Goal: Task Accomplishment & Management: Complete application form

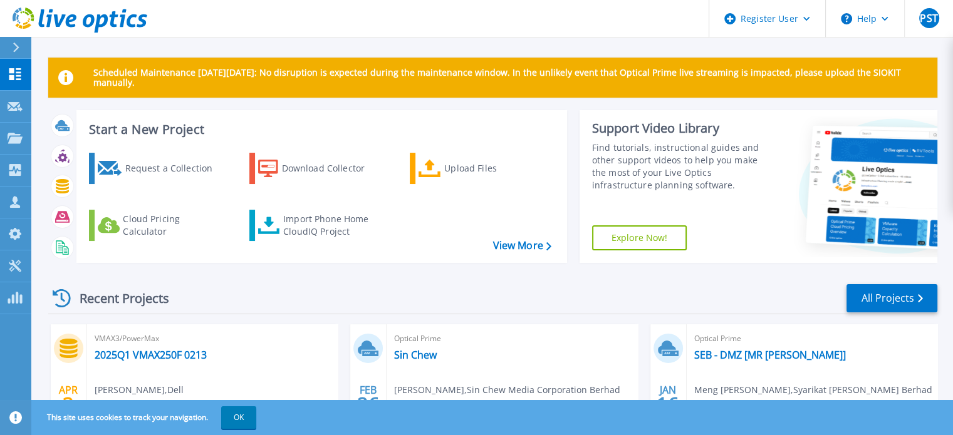
click at [368, 80] on p "Scheduled Maintenance [DATE][DATE]: No disruption is expected during the mainte…" at bounding box center [510, 78] width 834 height 20
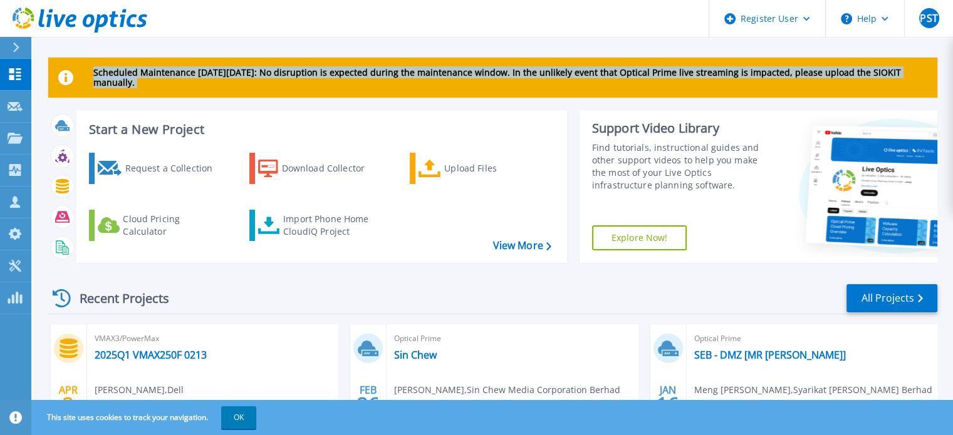
click at [368, 80] on p "Scheduled Maintenance [DATE][DATE]: No disruption is expected during the mainte…" at bounding box center [510, 78] width 834 height 20
drag, startPoint x: 368, startPoint y: 80, endPoint x: 408, endPoint y: 78, distance: 40.1
click at [408, 78] on p "Scheduled Maintenance [DATE][DATE]: No disruption is expected during the mainte…" at bounding box center [510, 78] width 834 height 20
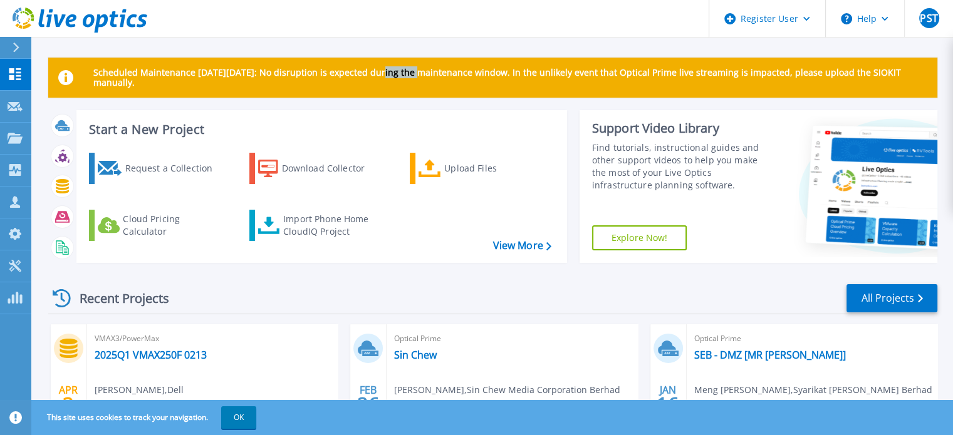
click at [408, 78] on p "Scheduled Maintenance [DATE][DATE]: No disruption is expected during the mainte…" at bounding box center [510, 78] width 834 height 20
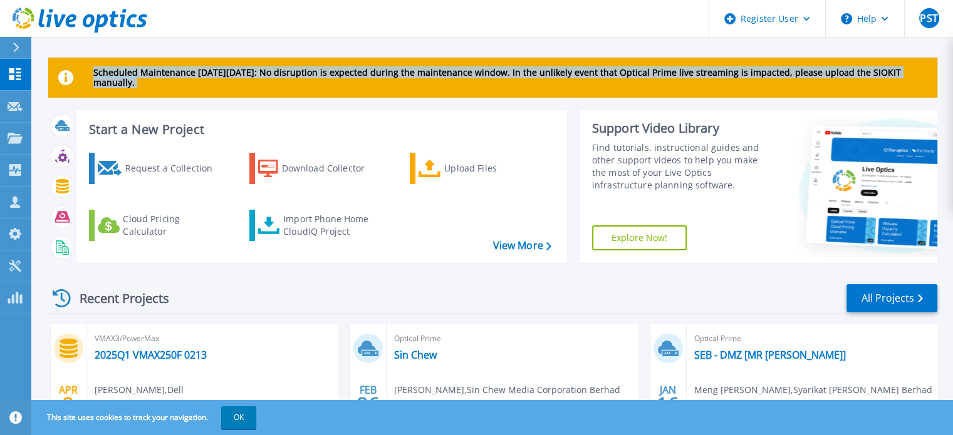
click at [408, 78] on p "Scheduled Maintenance [DATE][DATE]: No disruption is expected during the mainte…" at bounding box center [510, 78] width 834 height 20
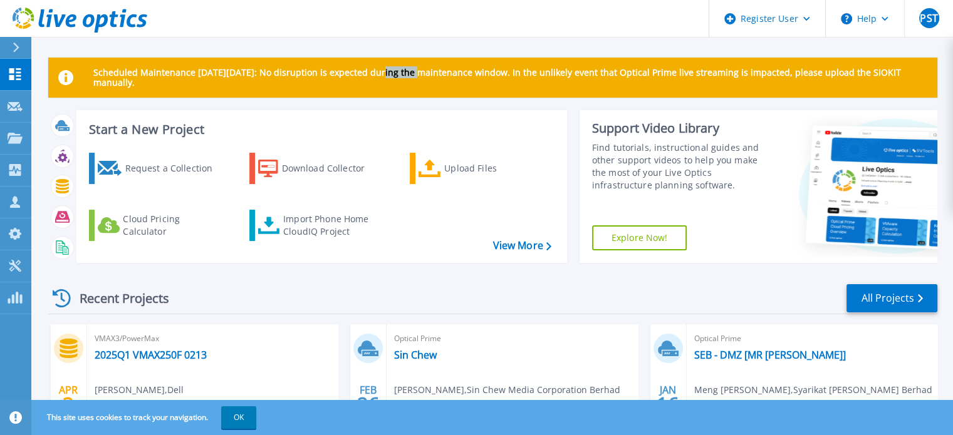
click at [408, 78] on p "Scheduled Maintenance [DATE][DATE]: No disruption is expected during the mainte…" at bounding box center [510, 78] width 834 height 20
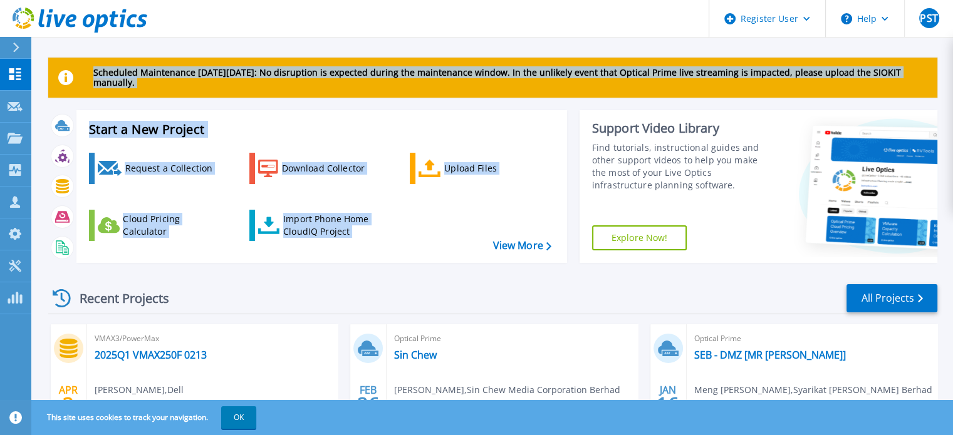
drag, startPoint x: 408, startPoint y: 78, endPoint x: 239, endPoint y: 243, distance: 236.2
click at [239, 243] on div "Scheduled Maintenance [DATE][DATE]: No disruption is expected during the mainte…" at bounding box center [492, 384] width 889 height 652
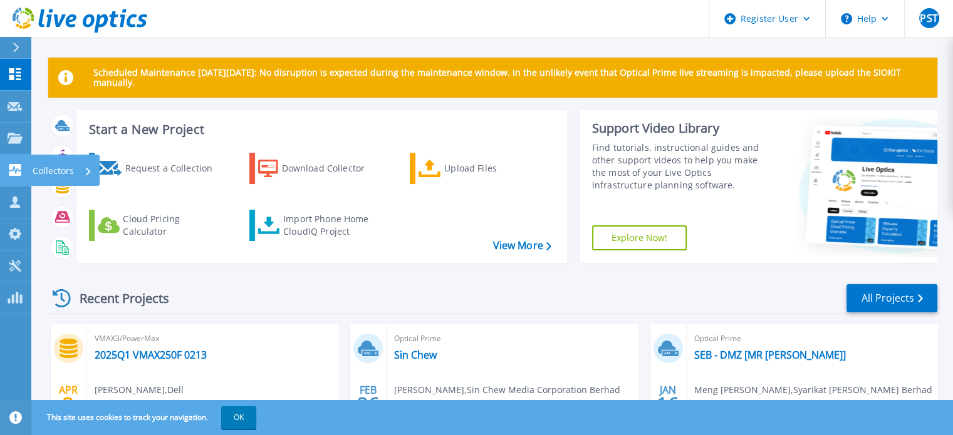
click at [16, 180] on link "Collectors Collectors" at bounding box center [15, 171] width 31 height 32
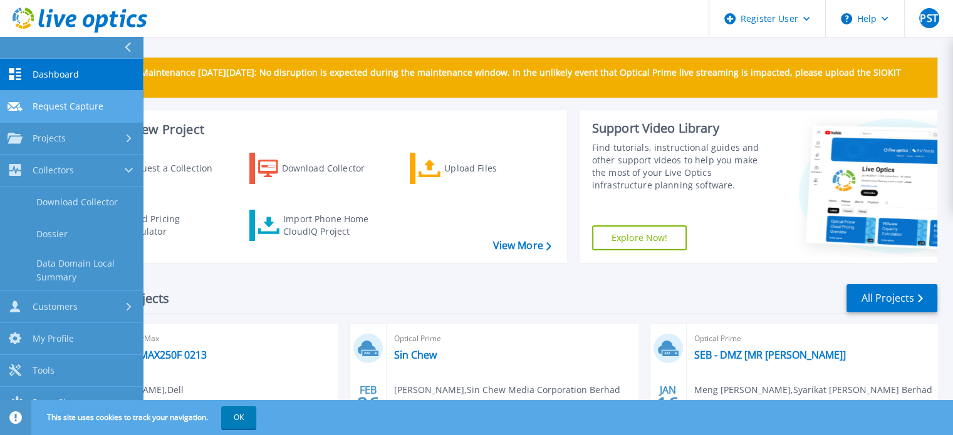
drag, startPoint x: 57, startPoint y: 109, endPoint x: 24, endPoint y: 113, distance: 33.4
click at [24, 113] on link "Request Capture Request Capture" at bounding box center [71, 107] width 143 height 32
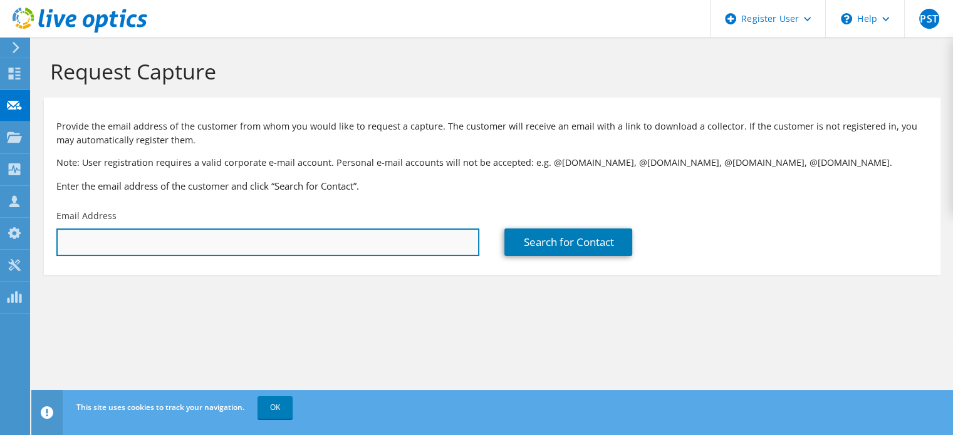
click at [138, 247] on input "text" at bounding box center [267, 243] width 423 height 28
paste input "[EMAIL_ADDRESS][DOMAIN_NAME]"
type input "[EMAIL_ADDRESS][DOMAIN_NAME]"
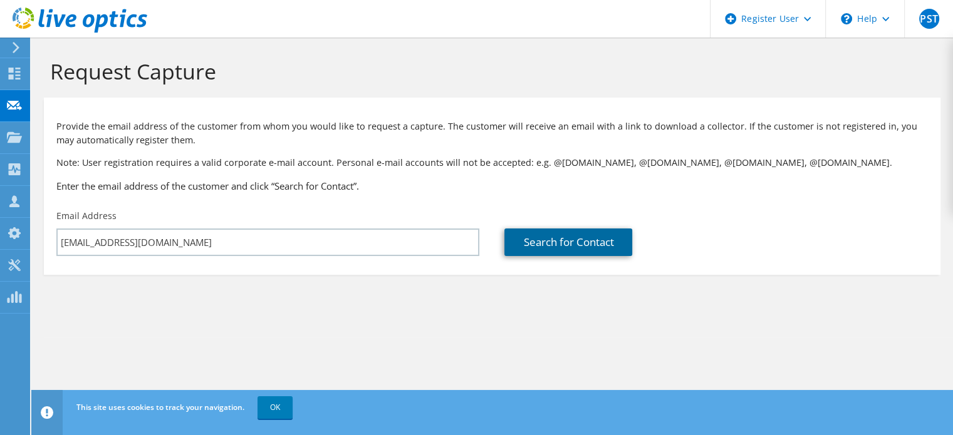
click at [614, 232] on link "Search for Contact" at bounding box center [568, 243] width 128 height 28
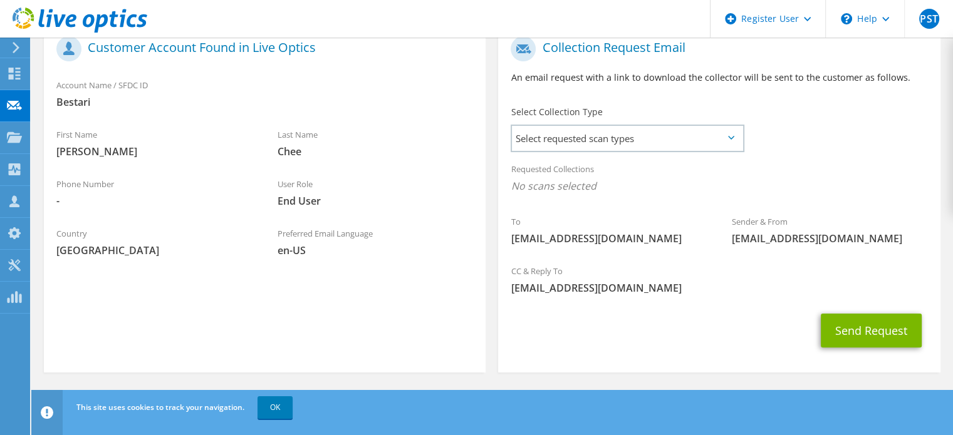
scroll to position [263, 0]
click at [598, 137] on span "Select requested scan types" at bounding box center [627, 139] width 231 height 25
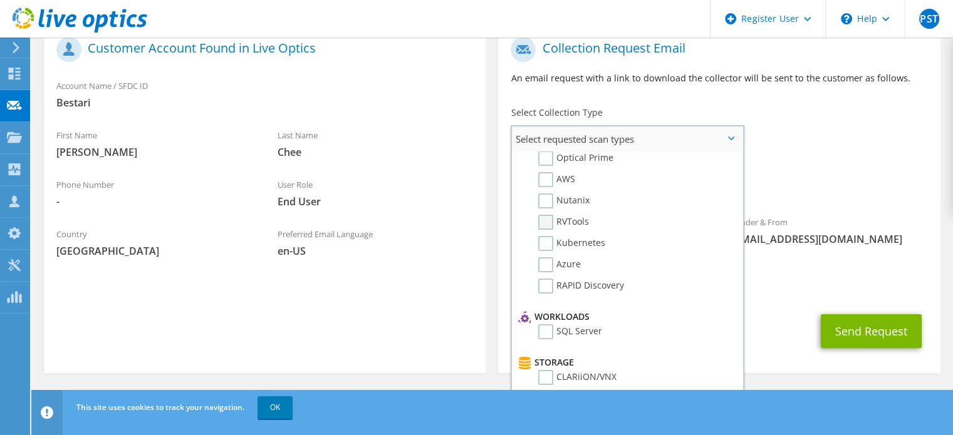
scroll to position [0, 0]
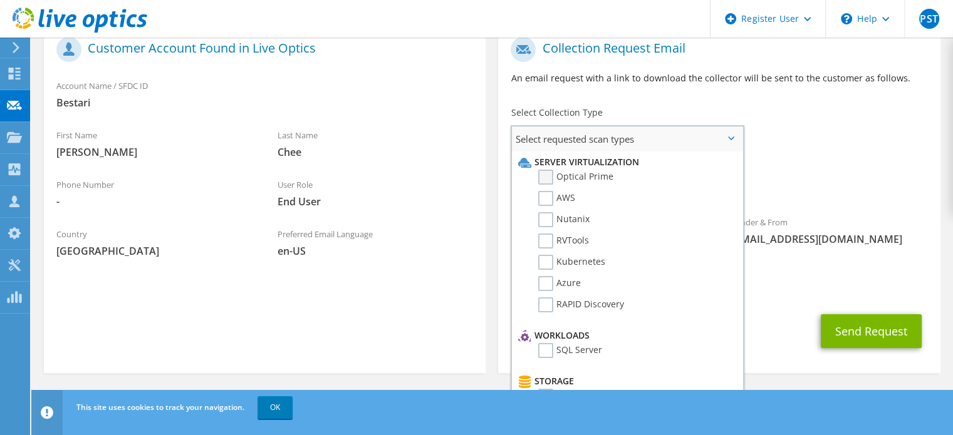
click at [553, 170] on label "Optical Prime" at bounding box center [575, 177] width 75 height 15
click at [0, 0] on input "Optical Prime" at bounding box center [0, 0] width 0 height 0
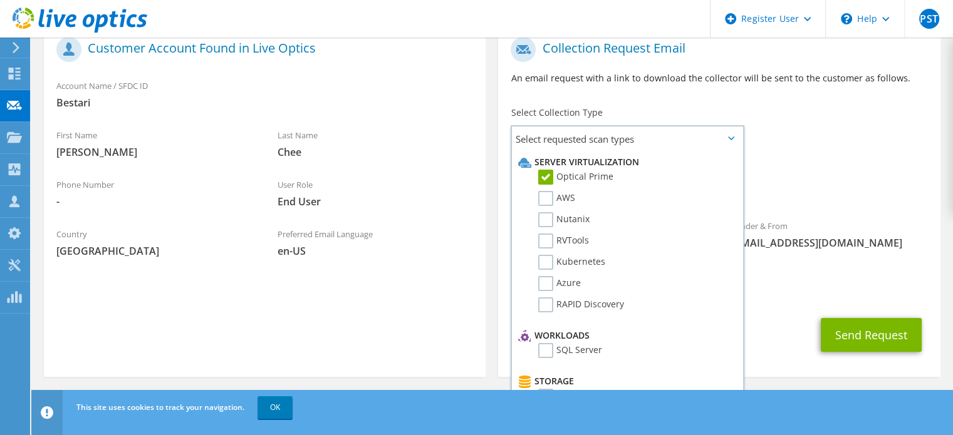
click at [729, 138] on icon at bounding box center [731, 139] width 6 height 4
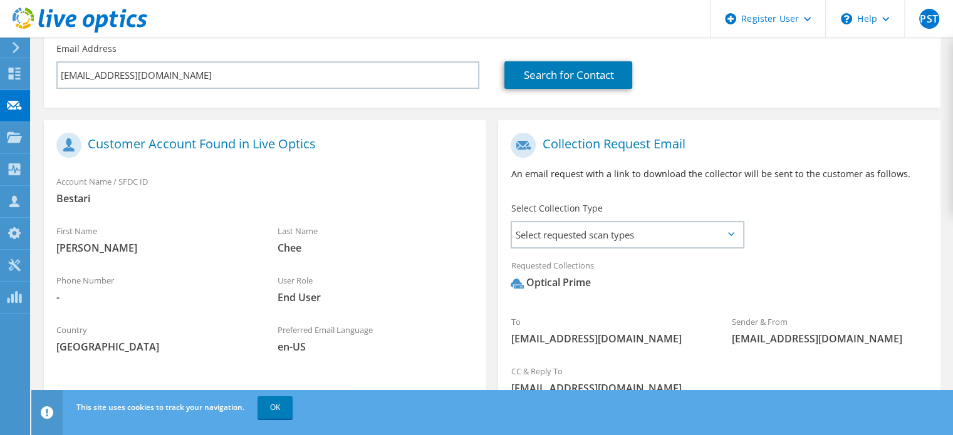
scroll to position [268, 0]
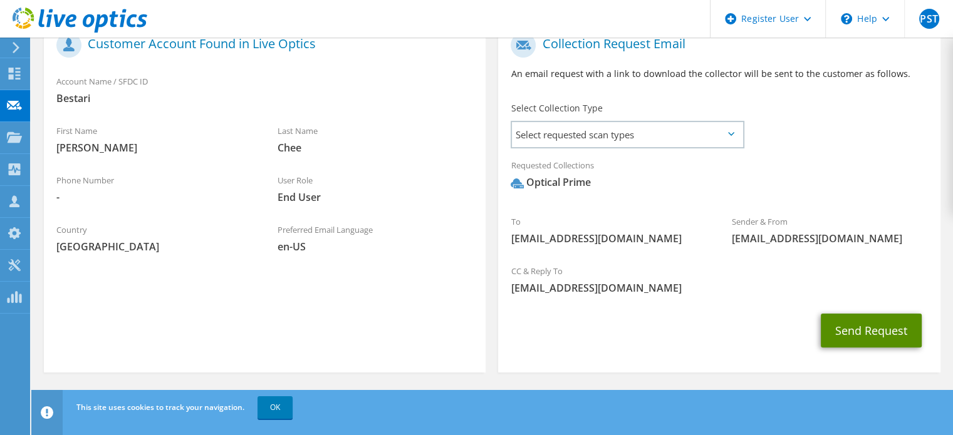
click at [842, 323] on button "Send Request" at bounding box center [871, 331] width 101 height 34
